Goal: Navigation & Orientation: Find specific page/section

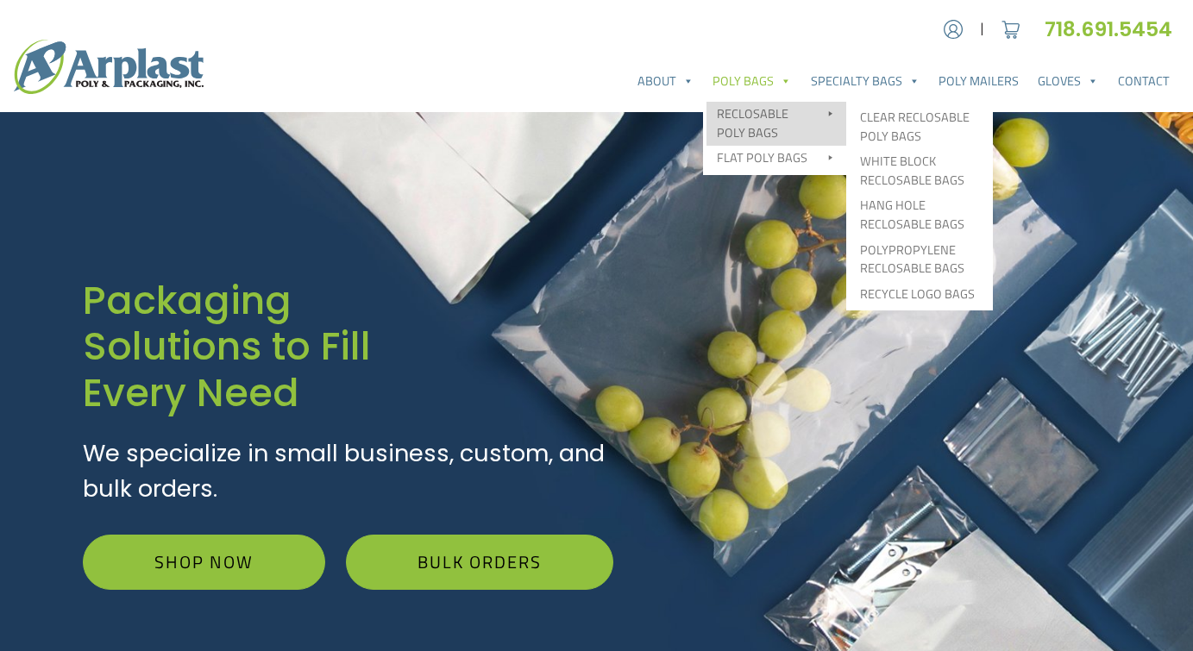
click at [759, 112] on link "Reclosable Poly Bags" at bounding box center [776, 124] width 140 height 44
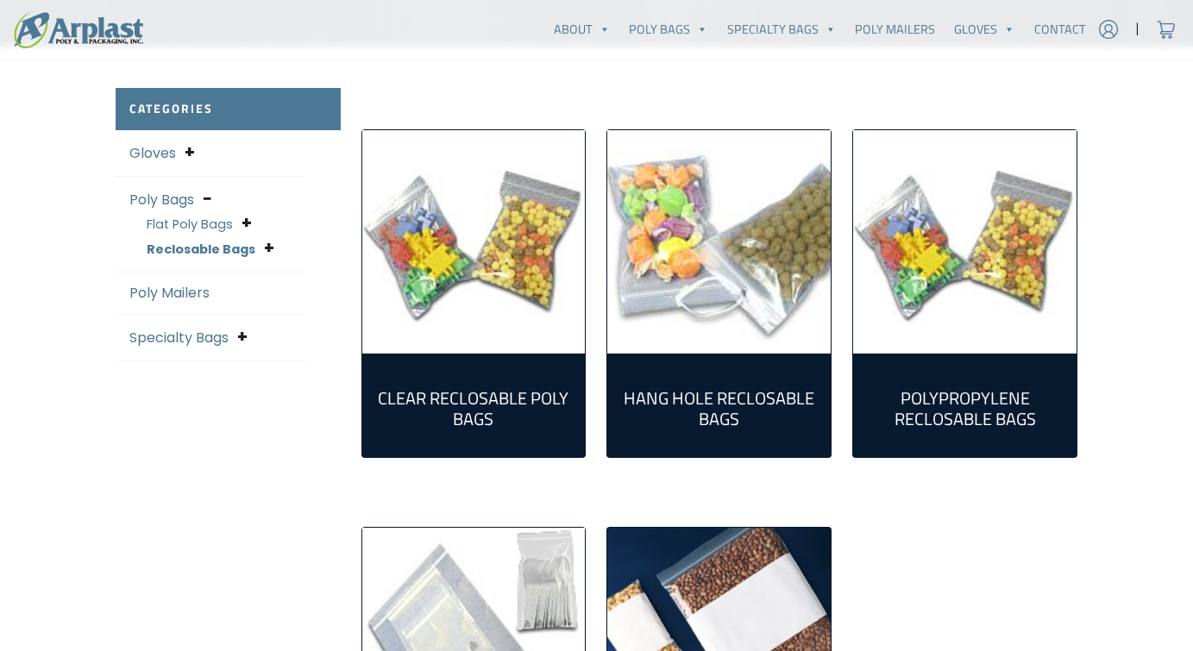
scroll to position [421, 0]
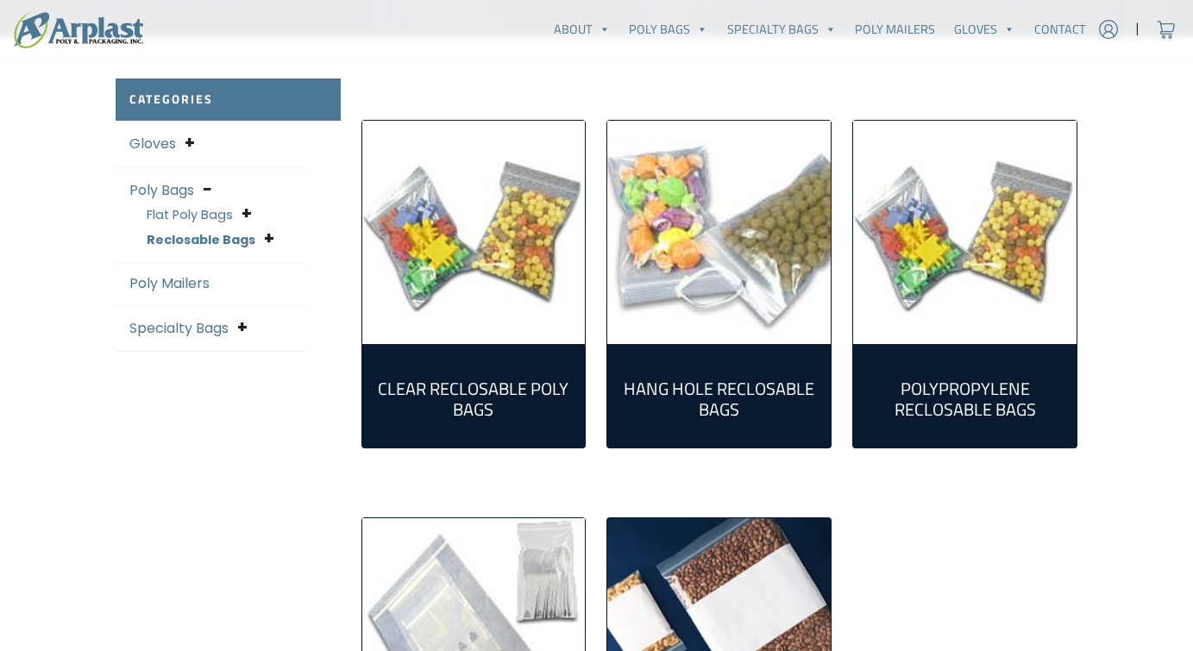
click at [506, 250] on img "Visit product category Clear Reclosable Poly Bags" at bounding box center [473, 232] width 223 height 223
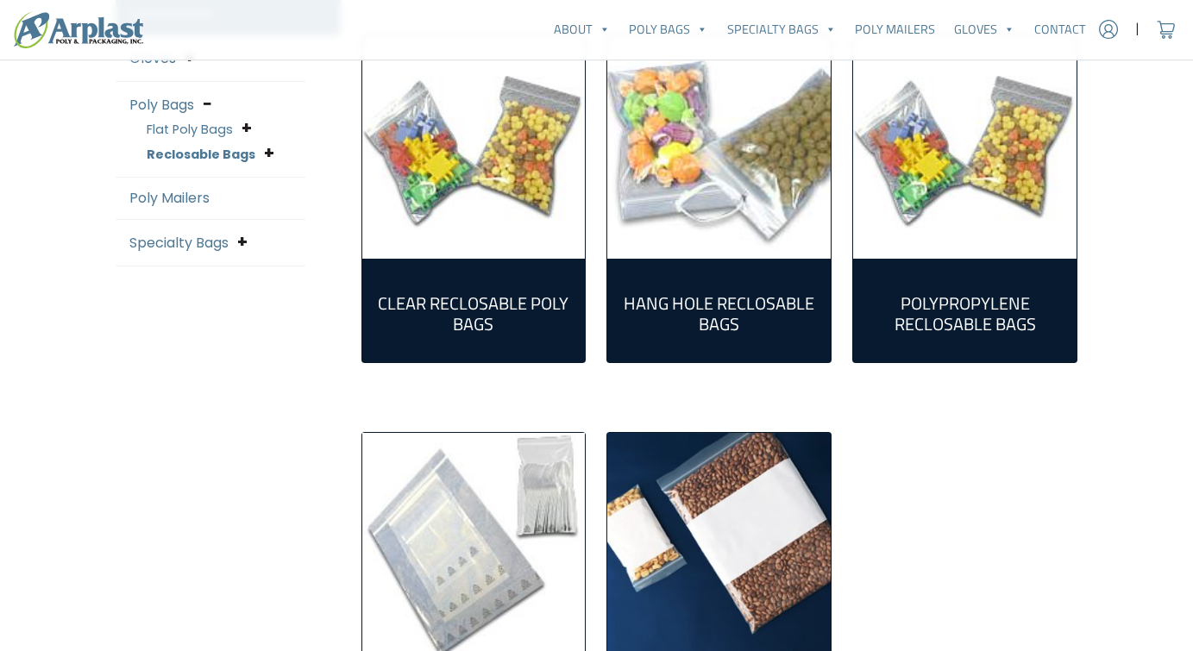
scroll to position [571, 0]
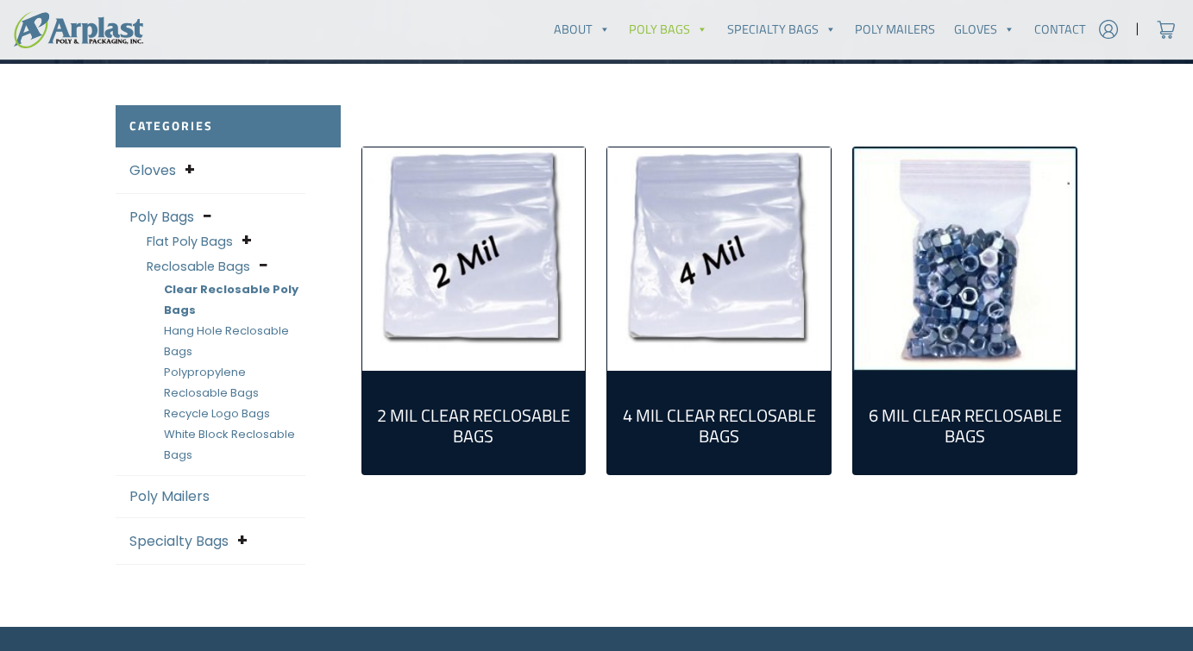
scroll to position [398, 0]
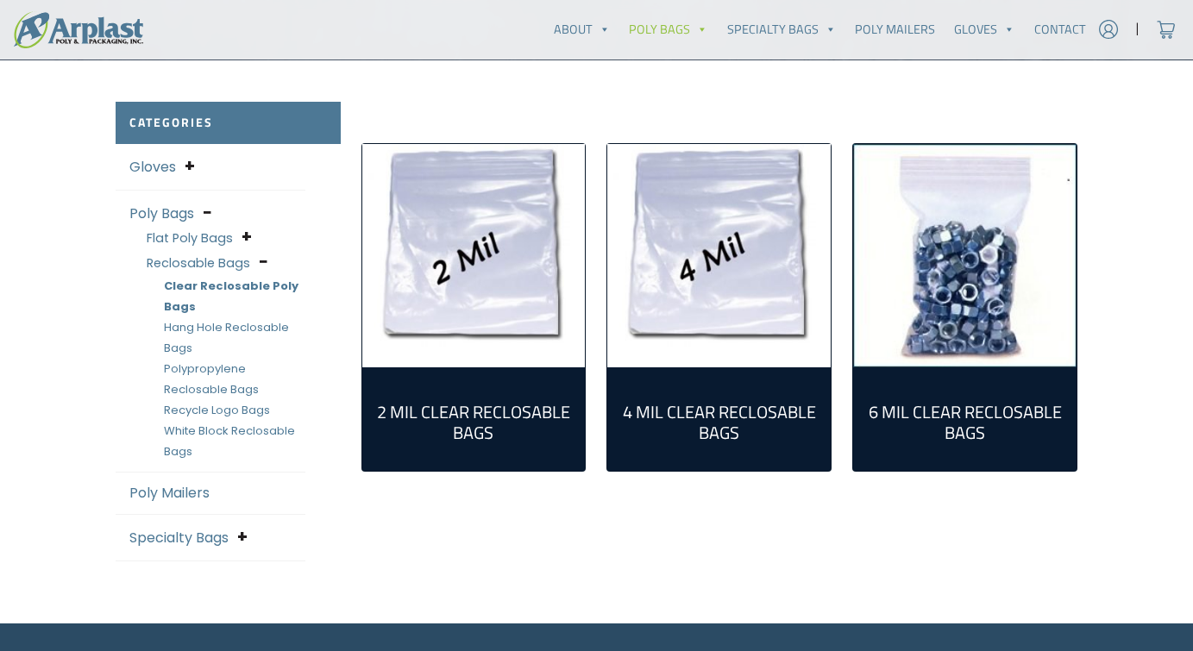
click at [503, 286] on img "Visit product category 2 Mil Clear Reclosable Bags" at bounding box center [473, 255] width 223 height 223
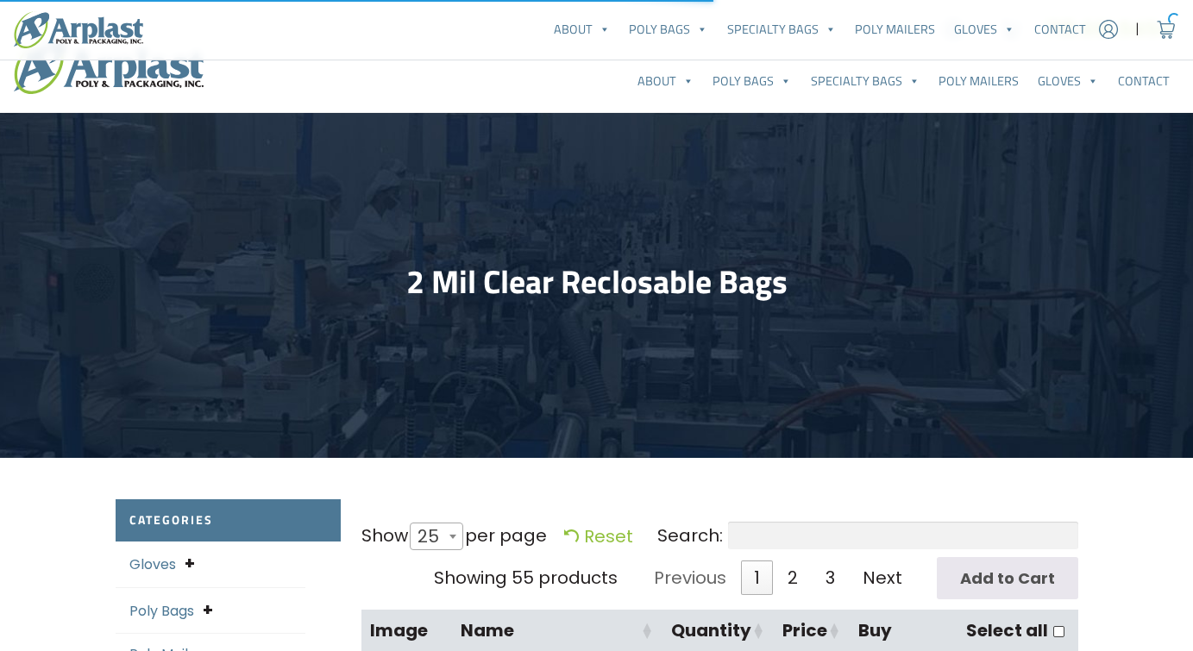
select select "25"
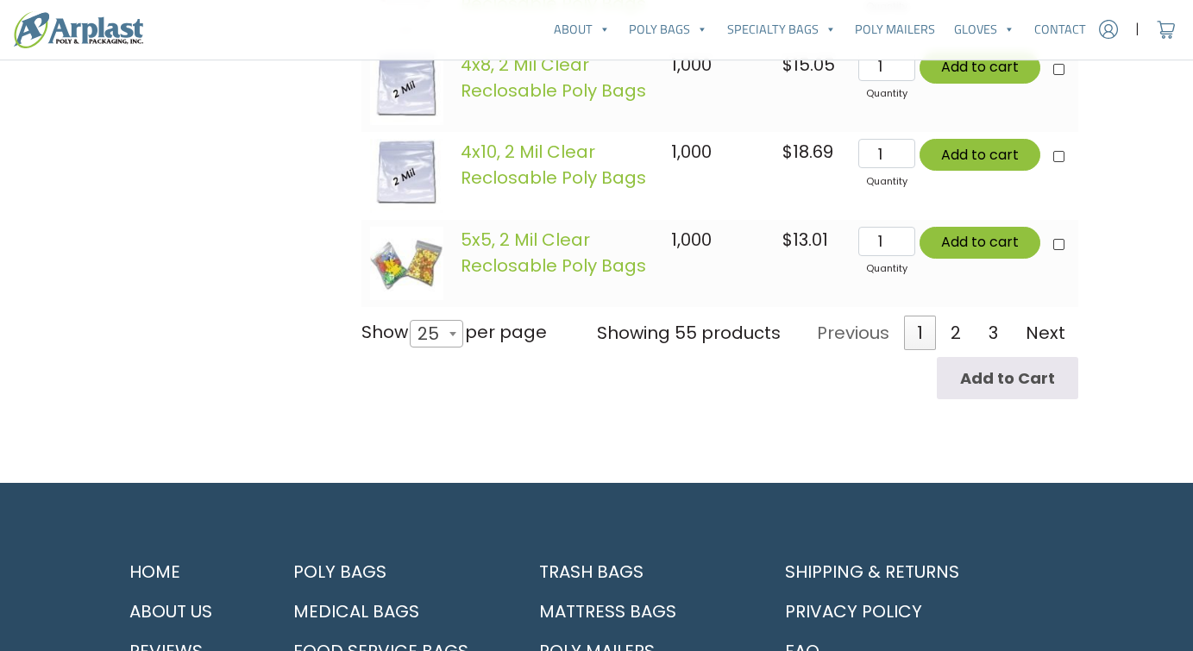
scroll to position [2529, 0]
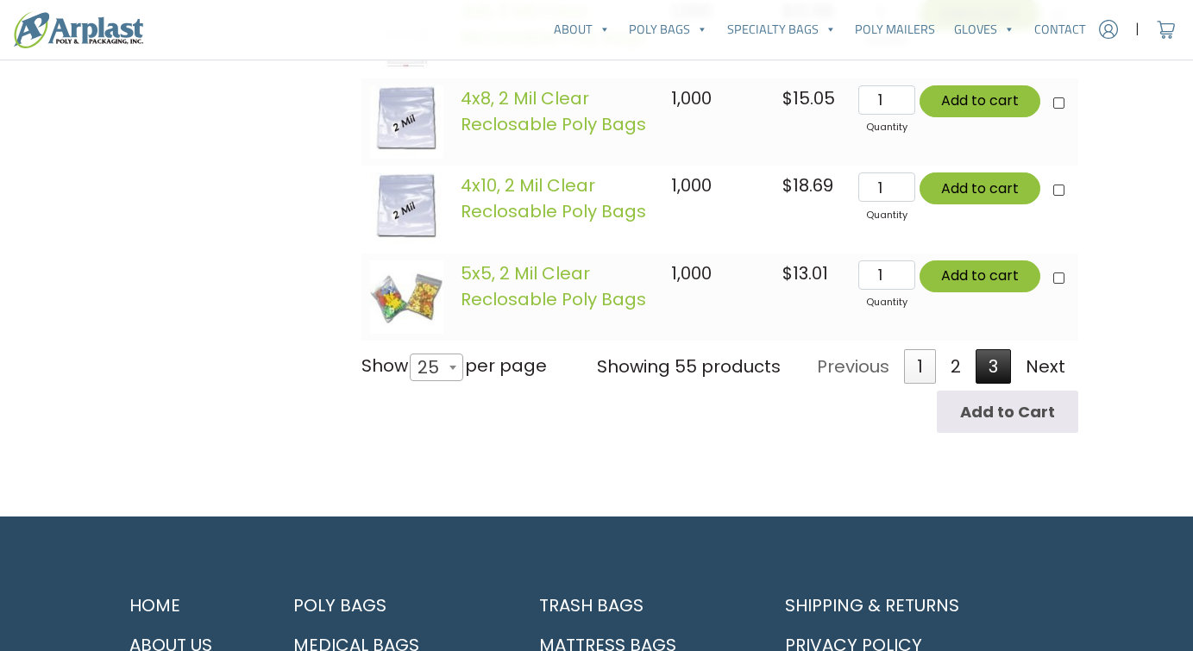
click at [1010, 381] on link "3" at bounding box center [992, 366] width 35 height 34
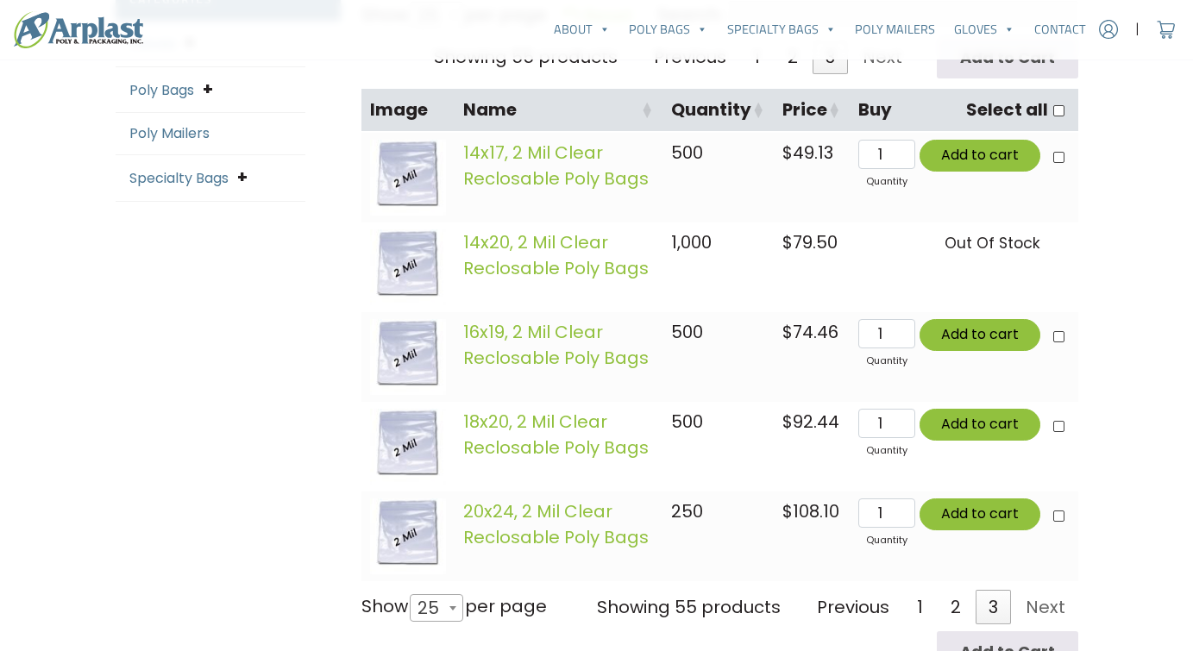
scroll to position [0, 0]
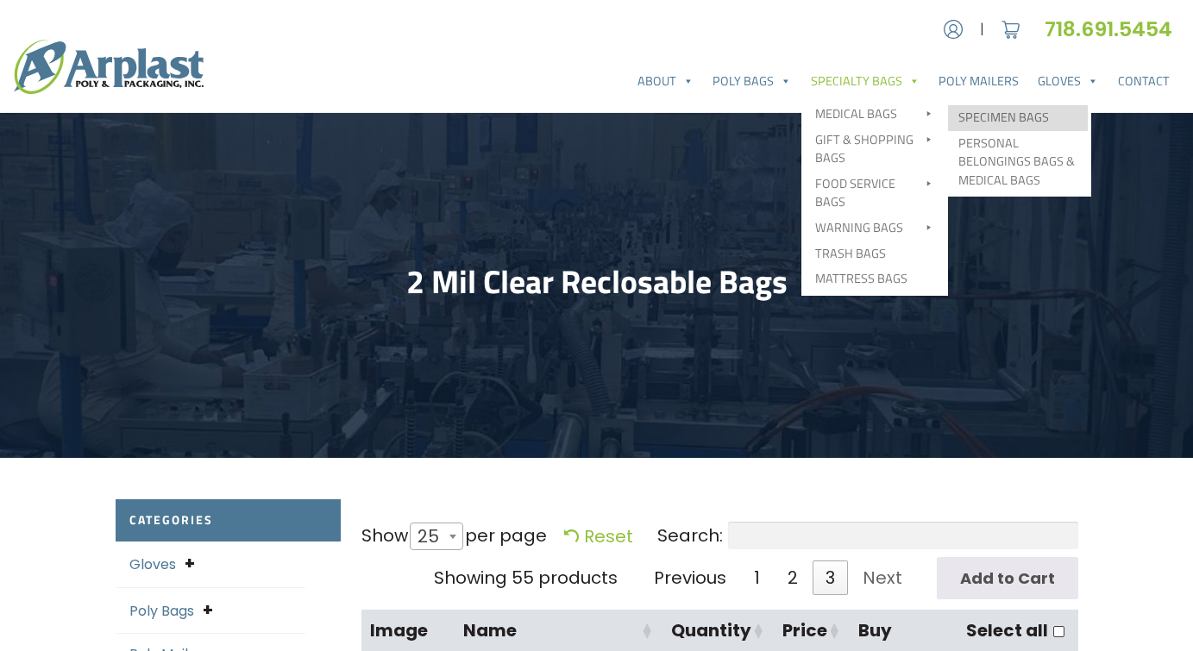
click at [984, 117] on link "Specimen Bags" at bounding box center [1018, 118] width 140 height 26
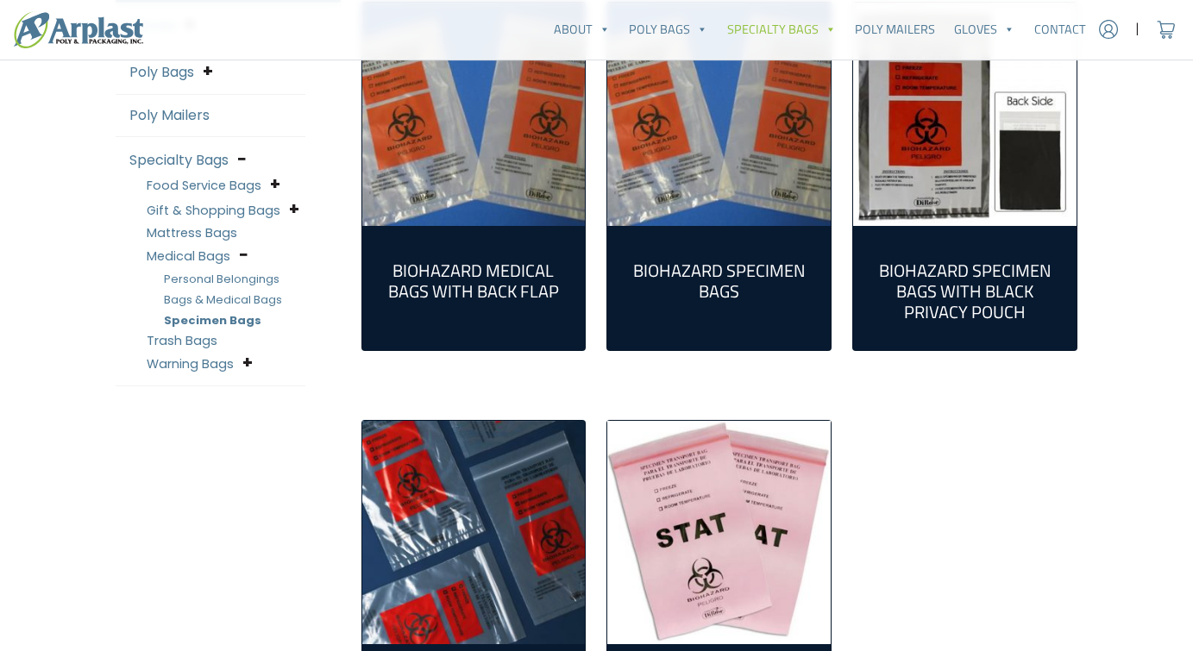
scroll to position [469, 0]
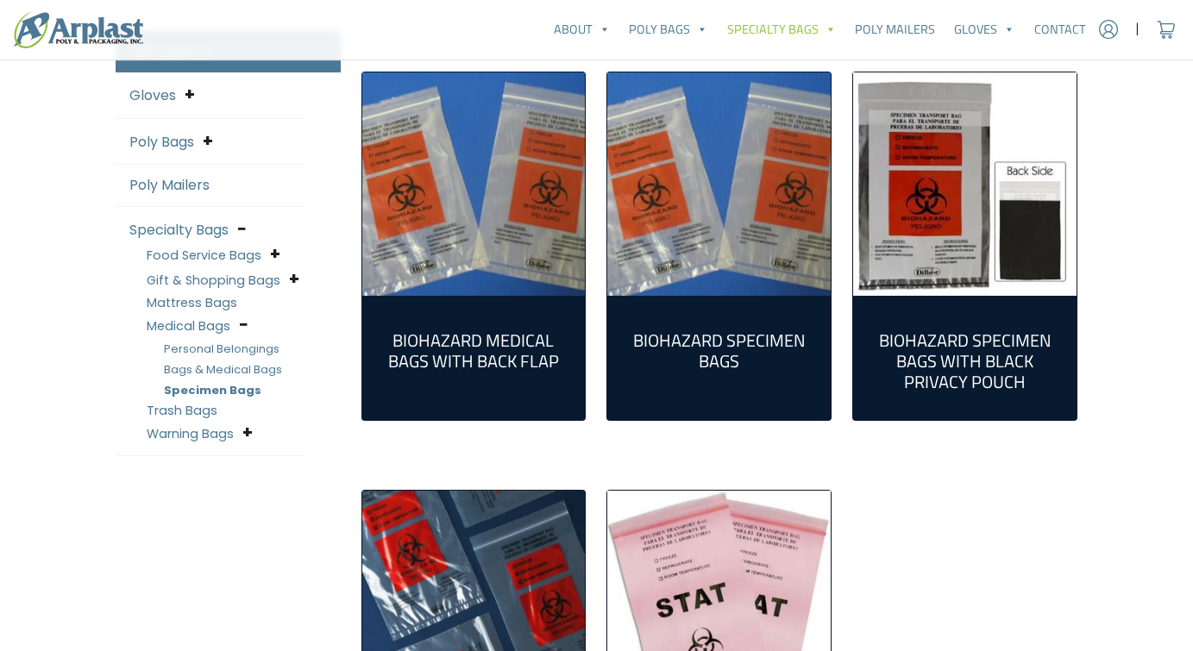
click at [677, 279] on img "Visit product category Biohazard Specimen Bags" at bounding box center [718, 183] width 223 height 223
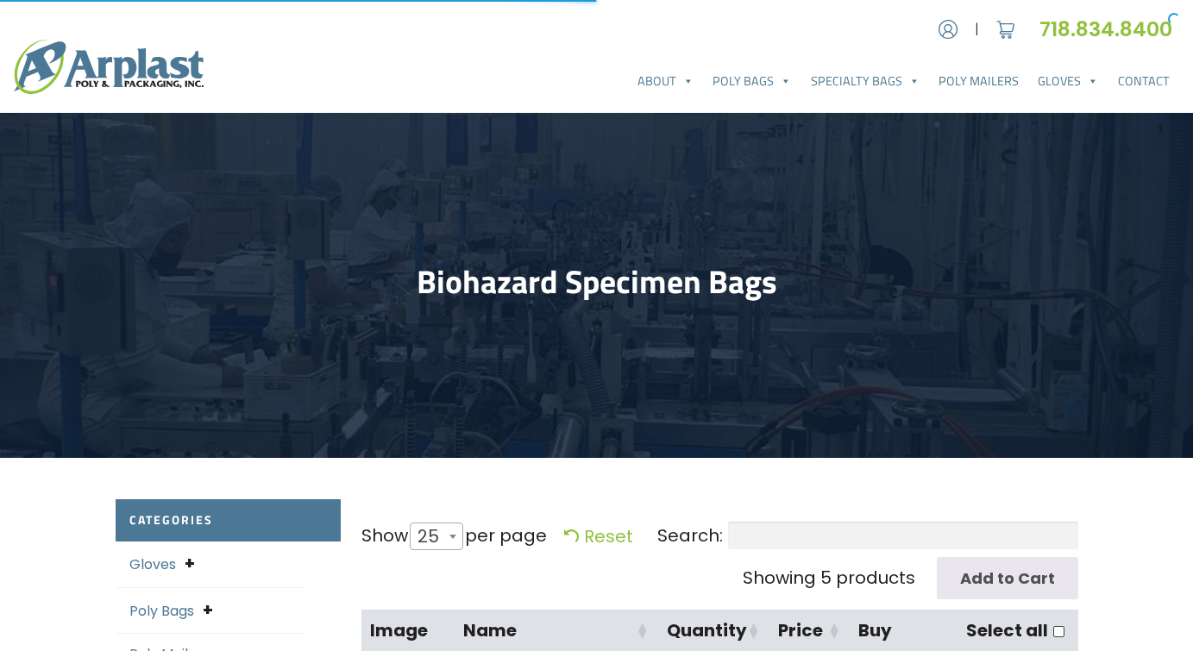
select select "25"
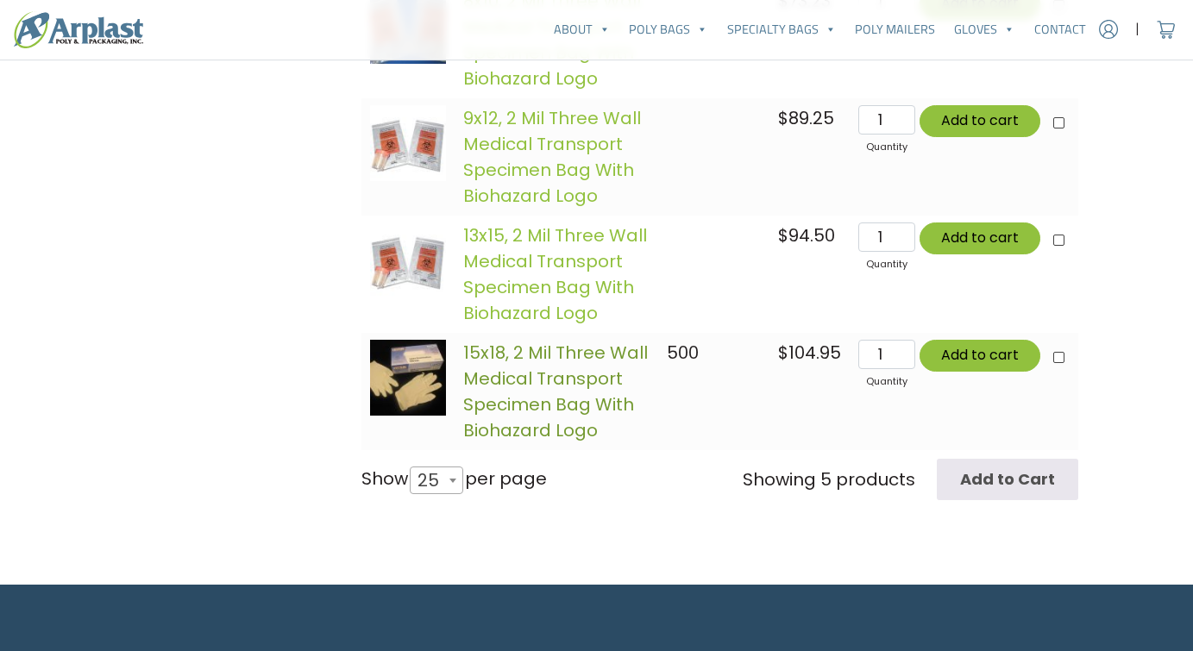
scroll to position [770, 0]
